Goal: Information Seeking & Learning: Learn about a topic

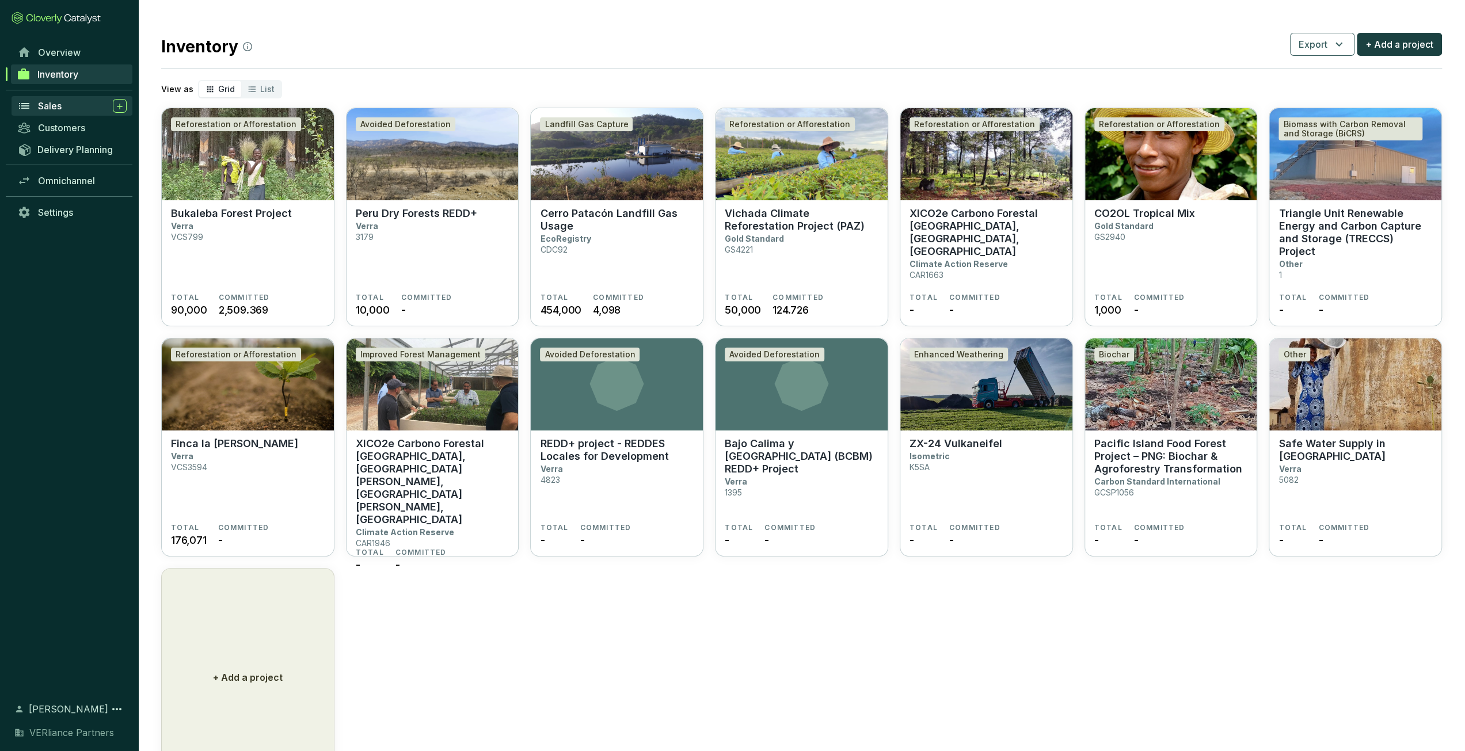
click at [44, 101] on span "Sales" at bounding box center [50, 106] width 24 height 12
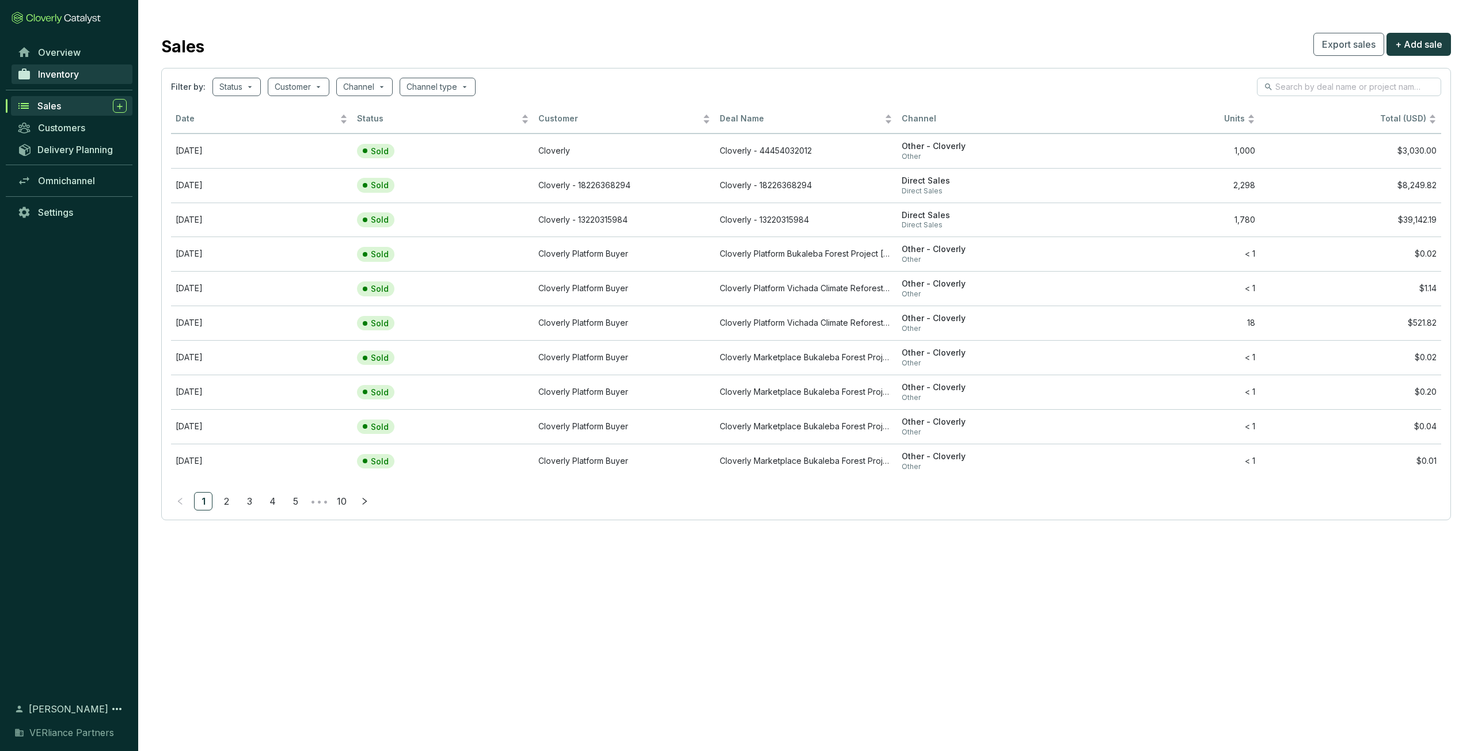
click at [79, 79] on span "Inventory" at bounding box center [58, 74] width 41 height 12
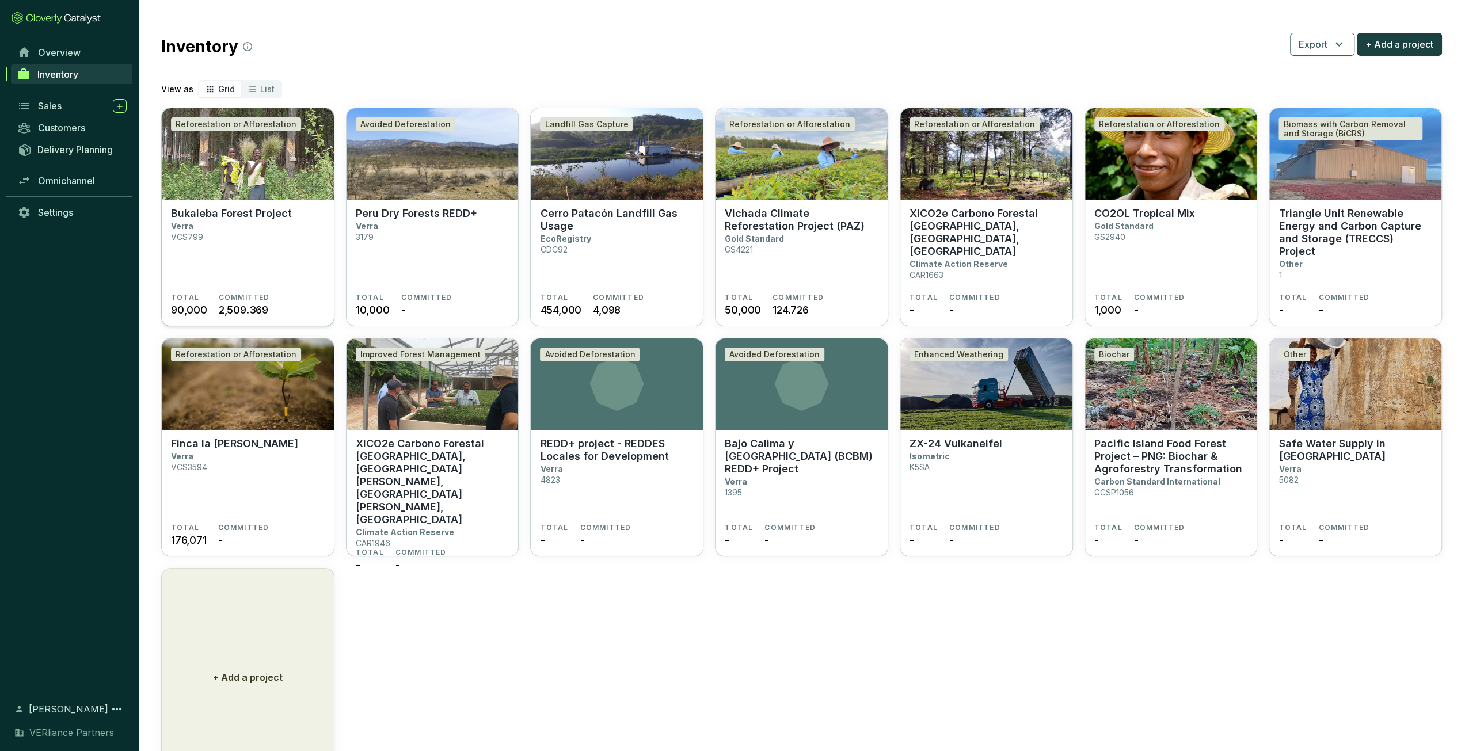
click at [248, 223] on section "Bukaleba Forest Project Verra VCS799" at bounding box center [248, 250] width 154 height 86
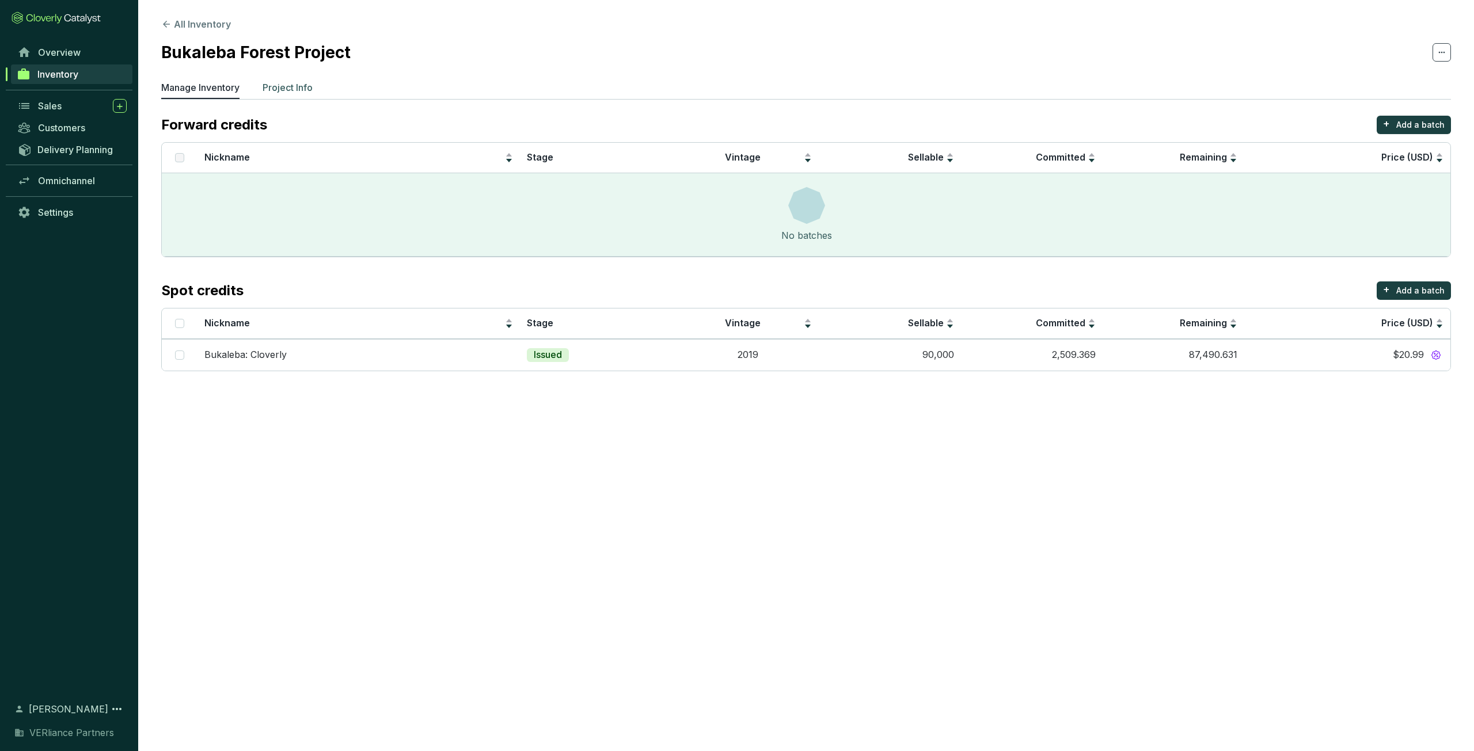
click at [291, 89] on p "Project Info" at bounding box center [287, 88] width 50 height 14
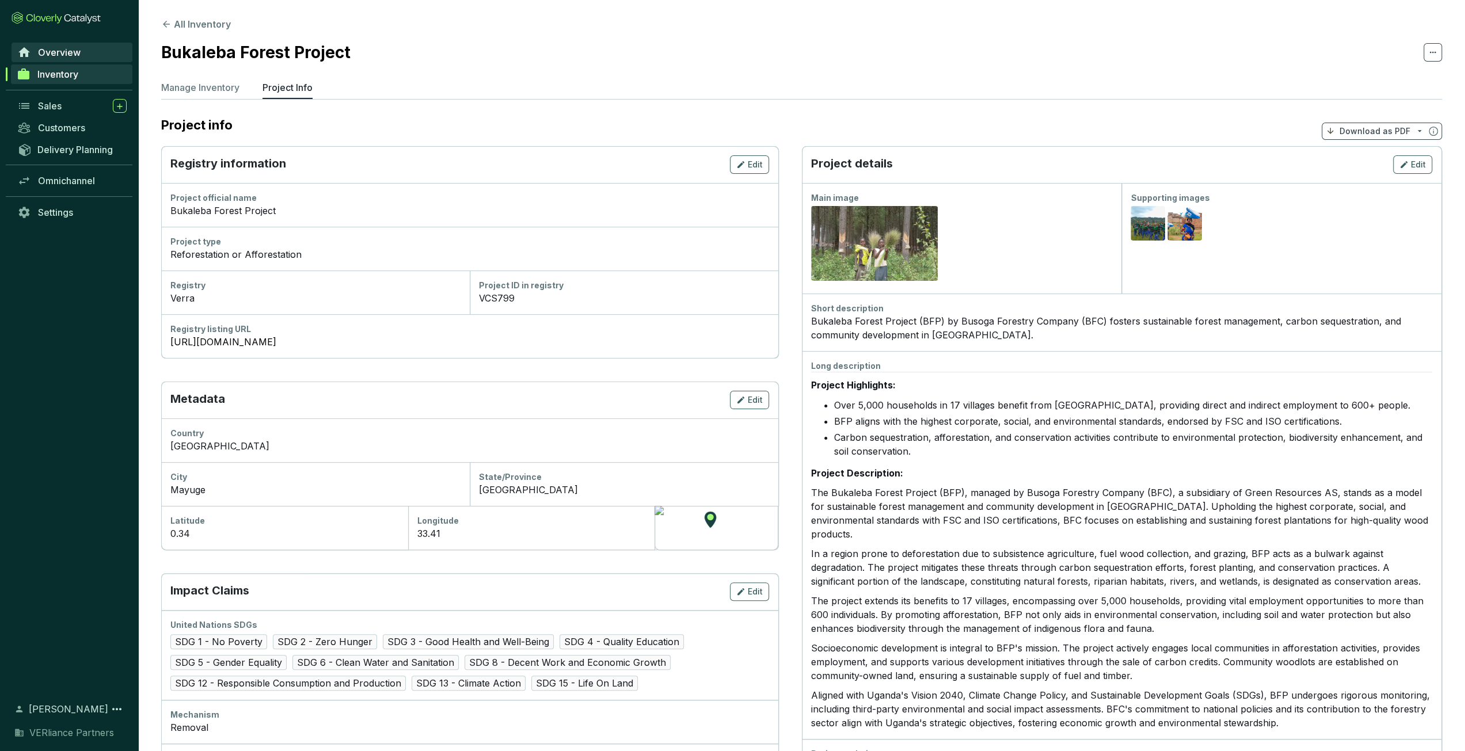
click at [66, 56] on span "Overview" at bounding box center [59, 53] width 43 height 12
